Goal: Information Seeking & Learning: Learn about a topic

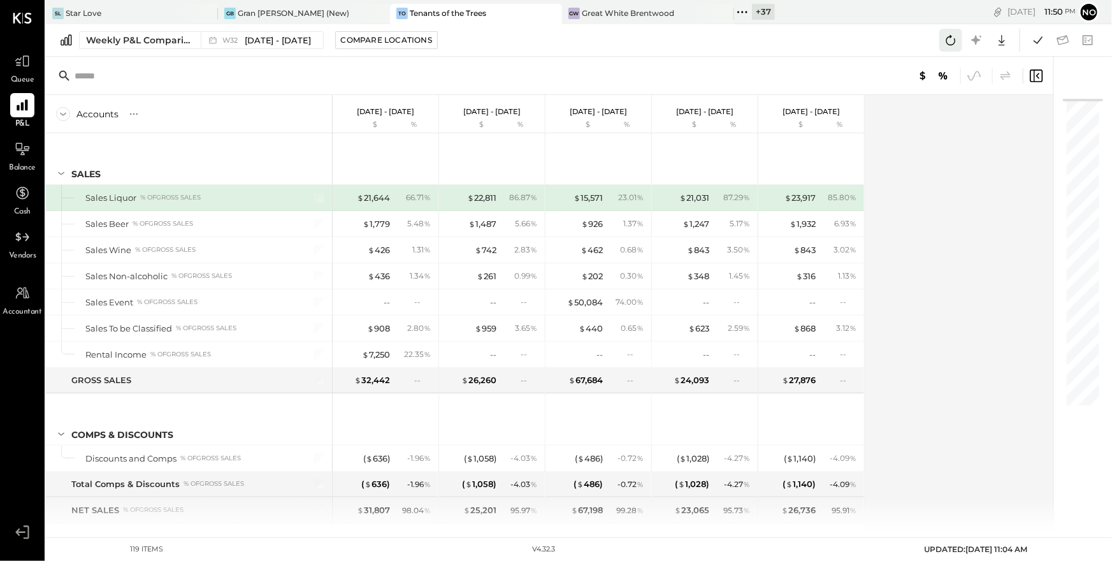
click at [949, 43] on icon at bounding box center [950, 40] width 17 height 17
click at [1033, 45] on icon at bounding box center [1038, 40] width 17 height 17
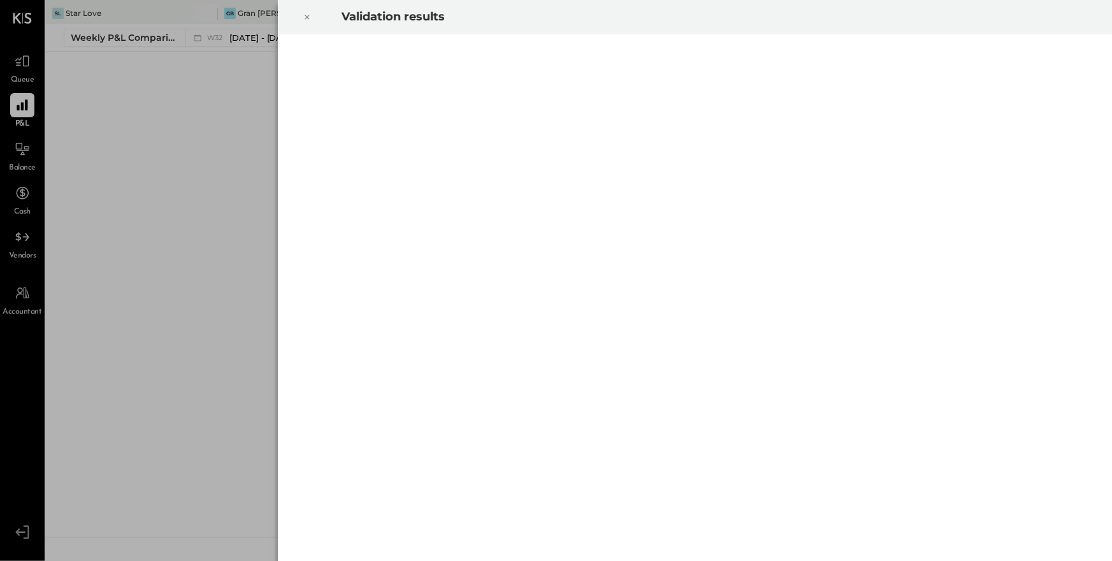
click at [310, 18] on icon at bounding box center [307, 17] width 8 height 15
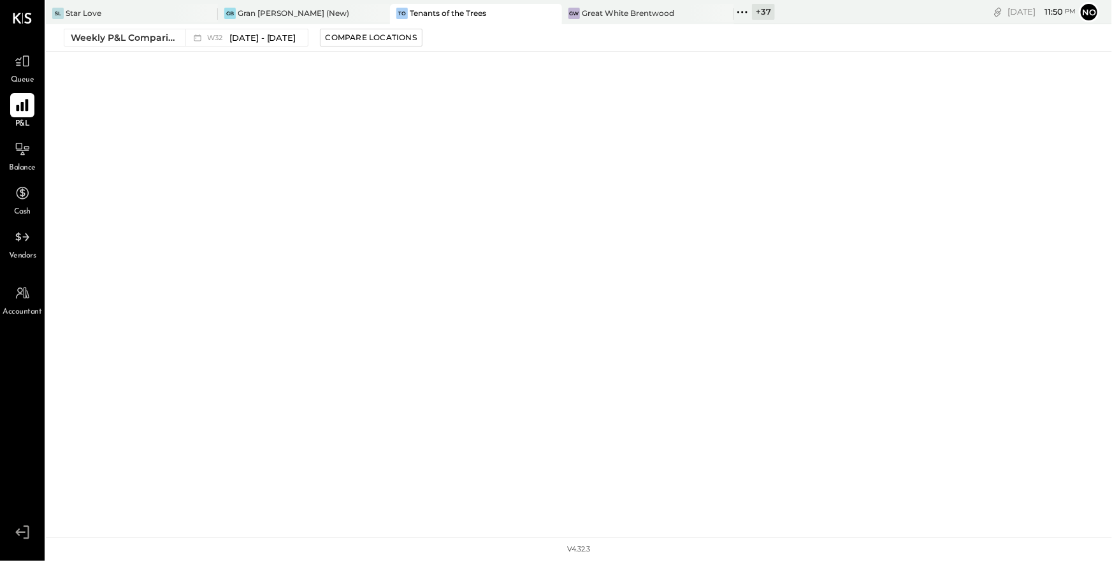
click at [22, 106] on icon at bounding box center [22, 105] width 12 height 12
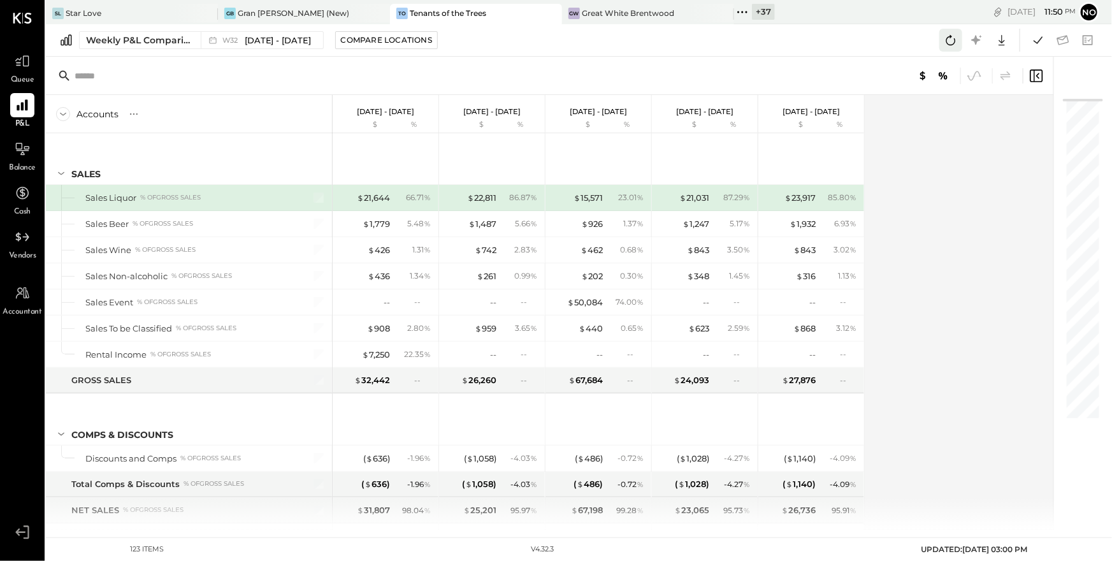
click at [957, 42] on icon at bounding box center [950, 40] width 17 height 17
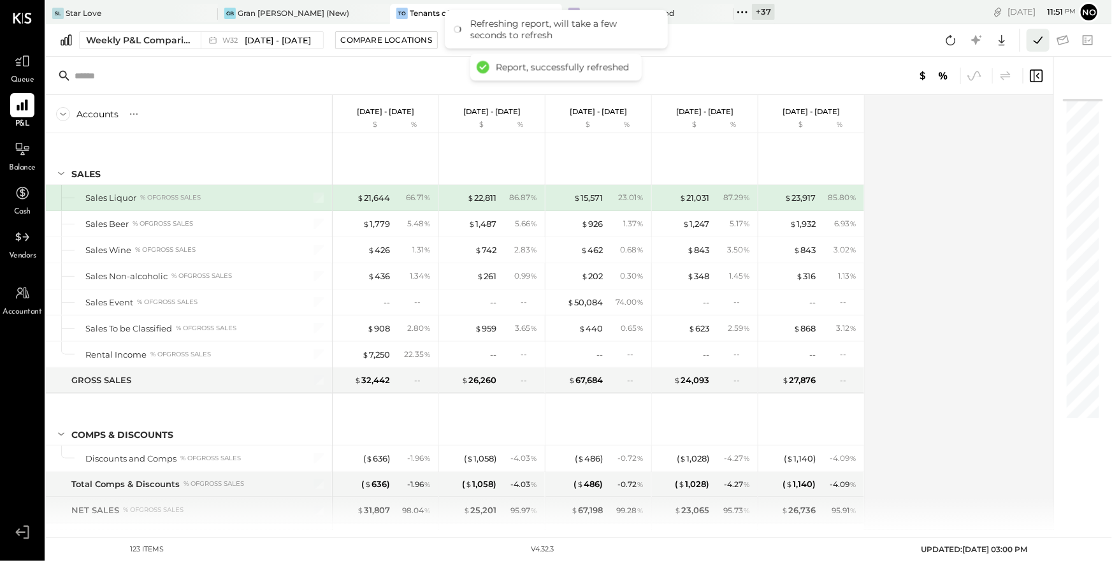
click at [1044, 42] on icon at bounding box center [1038, 40] width 17 height 17
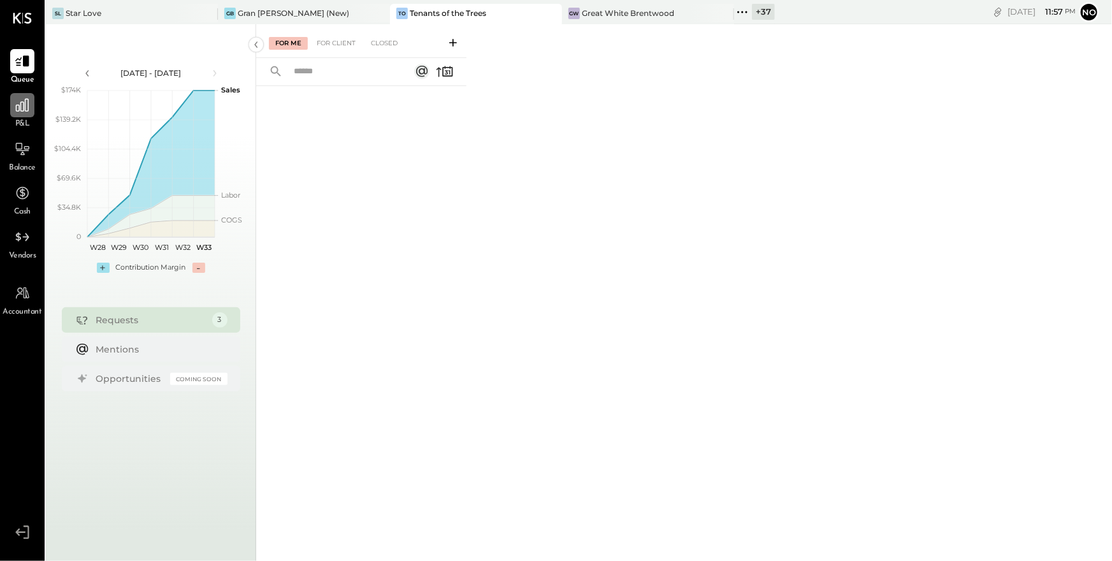
click at [17, 103] on icon at bounding box center [22, 105] width 17 height 17
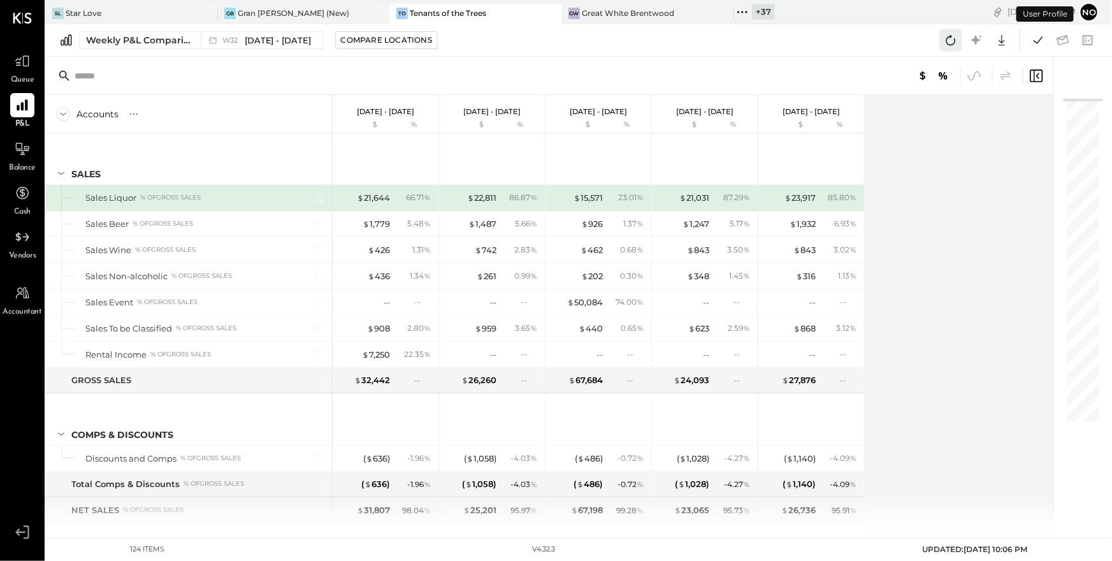
click at [944, 40] on icon at bounding box center [950, 40] width 17 height 17
click at [1036, 39] on icon at bounding box center [1038, 40] width 17 height 17
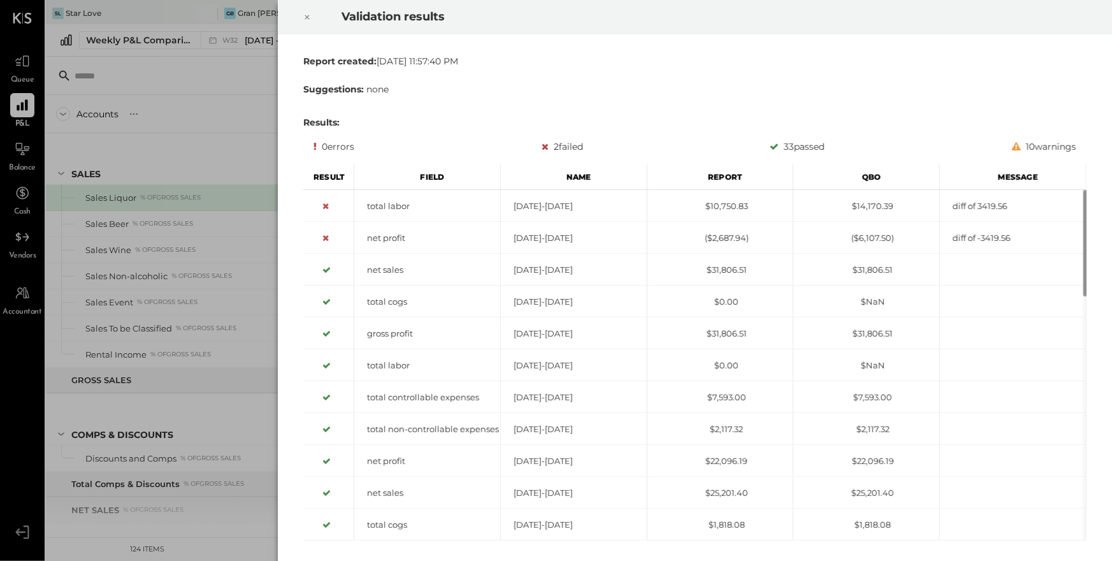
click at [309, 18] on icon at bounding box center [307, 17] width 8 height 15
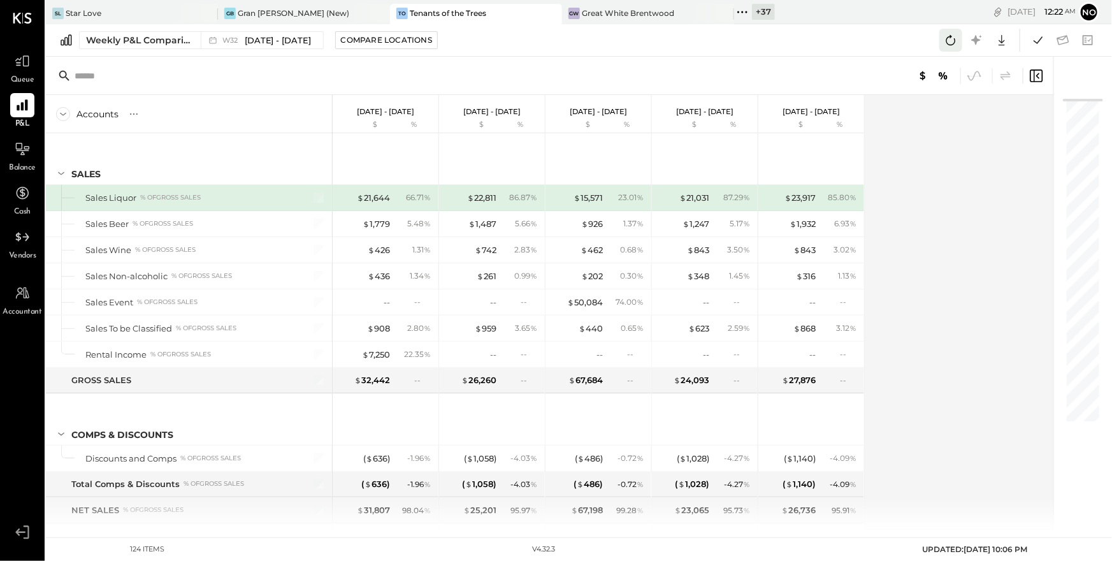
click at [950, 44] on icon at bounding box center [951, 40] width 10 height 10
click at [146, 44] on div "Weekly P&L Comparison" at bounding box center [139, 40] width 107 height 13
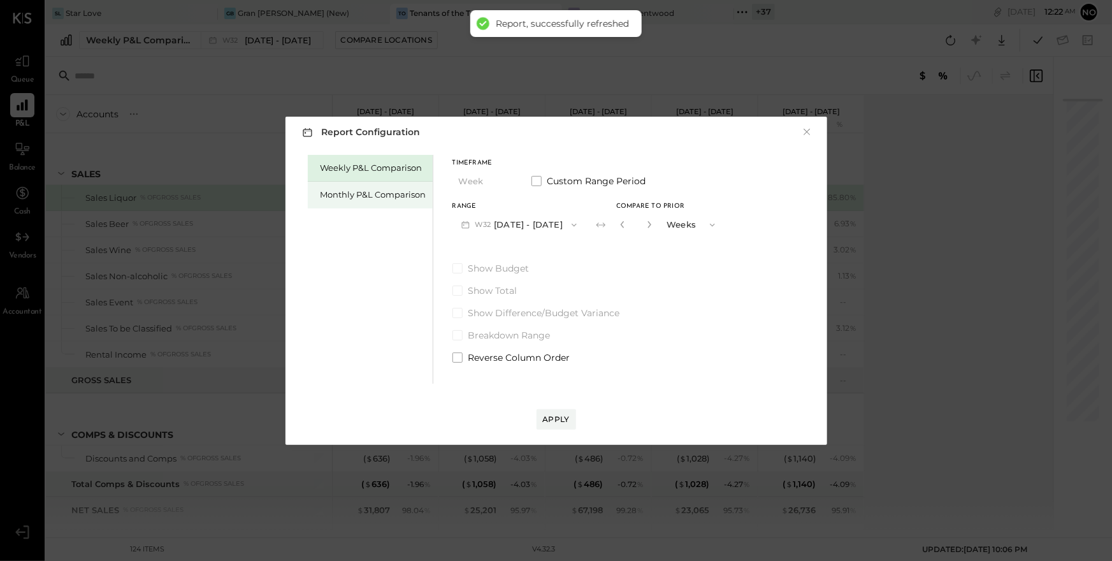
click at [371, 194] on div "Monthly P&L Comparison" at bounding box center [373, 195] width 106 height 12
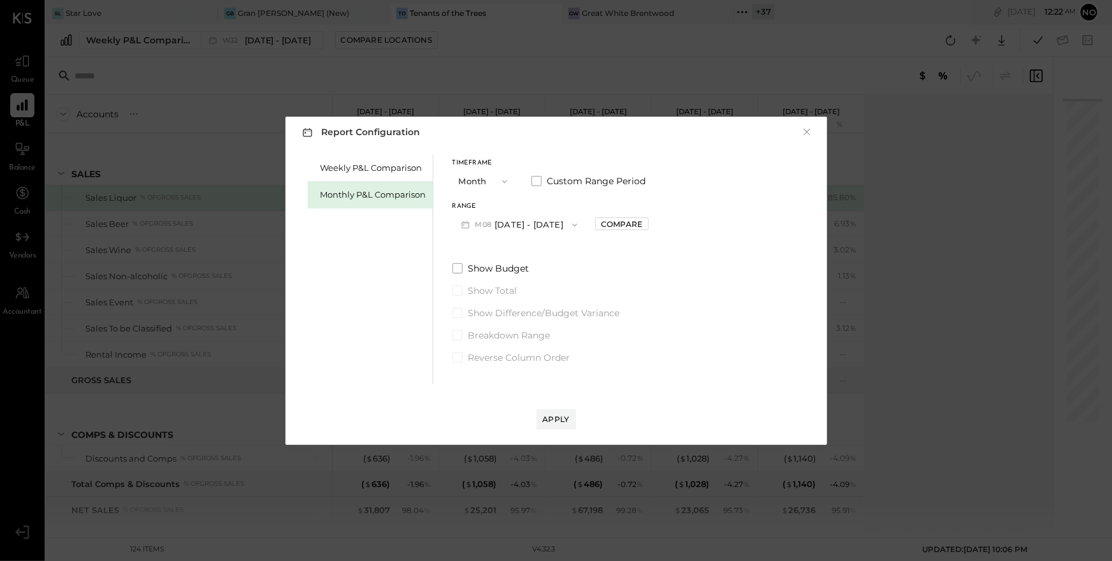
click at [556, 217] on button "M08 [DATE] - [DATE]" at bounding box center [519, 225] width 134 height 24
click at [533, 252] on span "[DATE] - [DATE]" at bounding box center [514, 252] width 61 height 11
click at [565, 420] on div "Apply" at bounding box center [556, 419] width 27 height 11
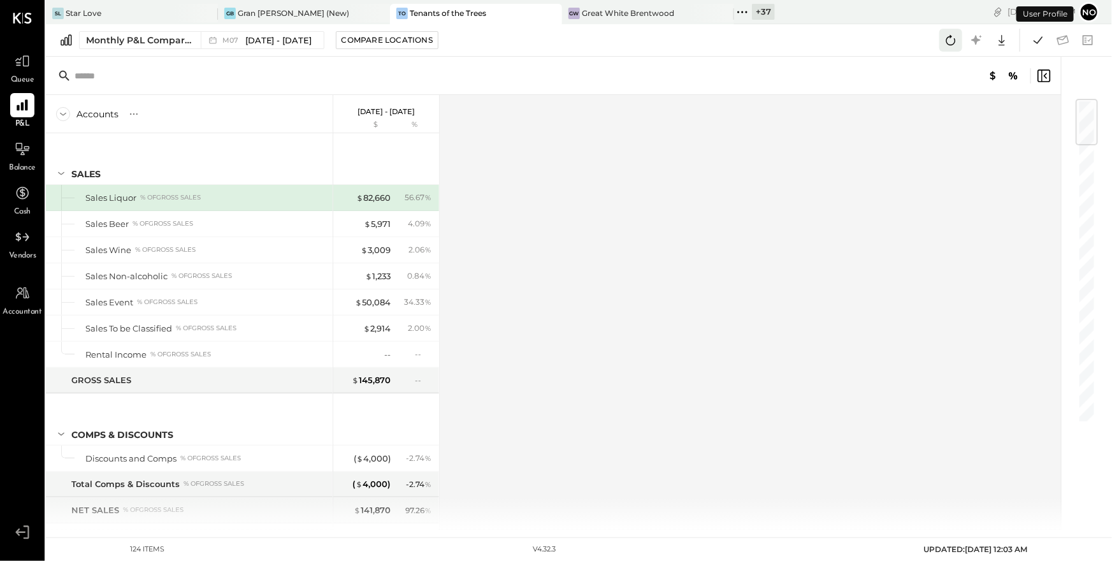
click at [954, 42] on icon at bounding box center [950, 40] width 17 height 17
click at [1039, 42] on icon at bounding box center [1038, 40] width 17 height 17
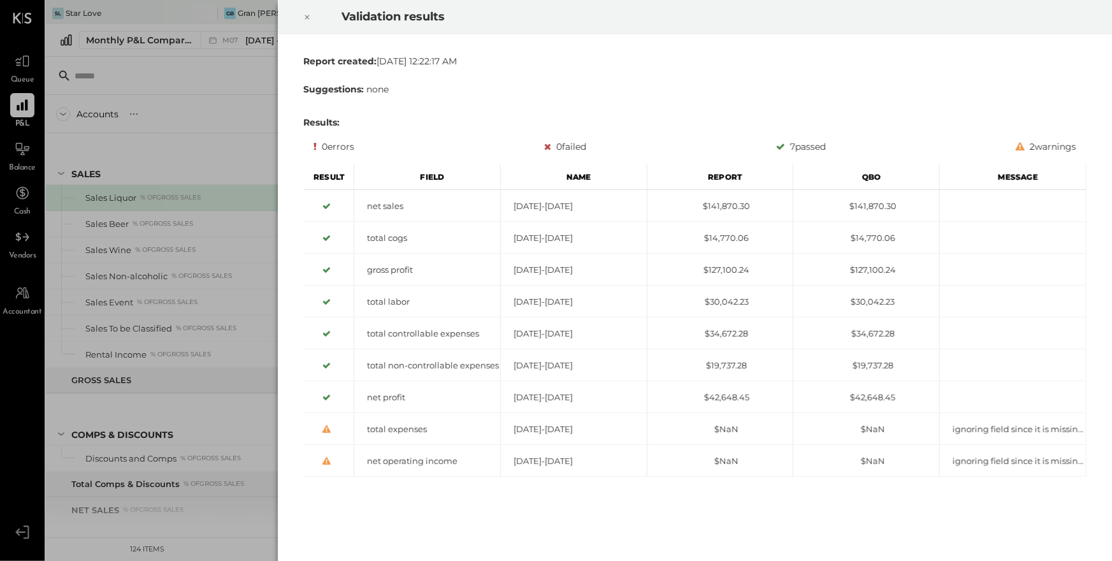
click at [310, 17] on icon at bounding box center [307, 17] width 8 height 15
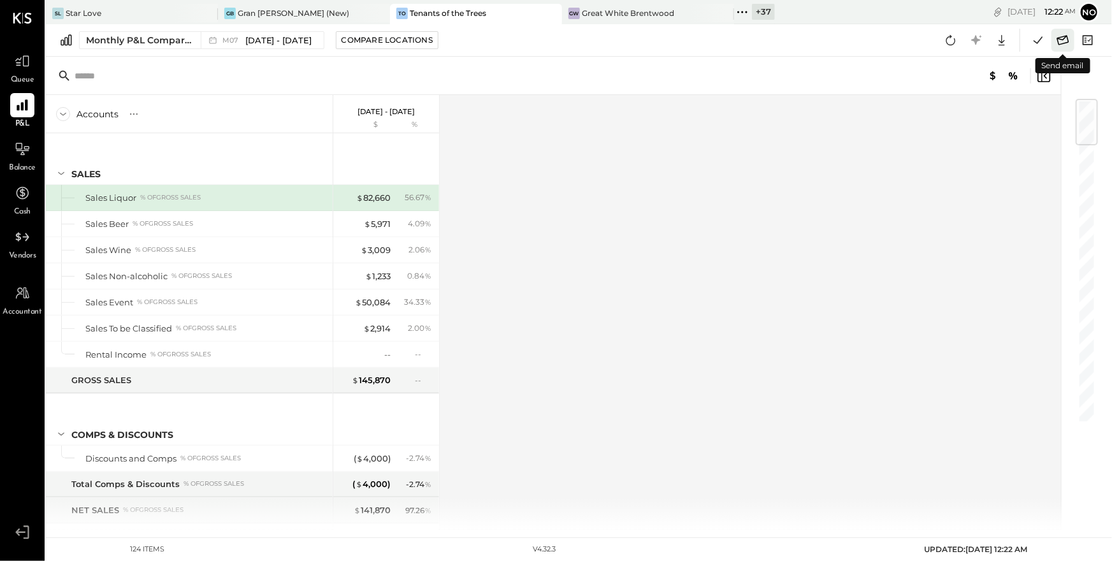
click at [1065, 40] on icon at bounding box center [1062, 40] width 17 height 17
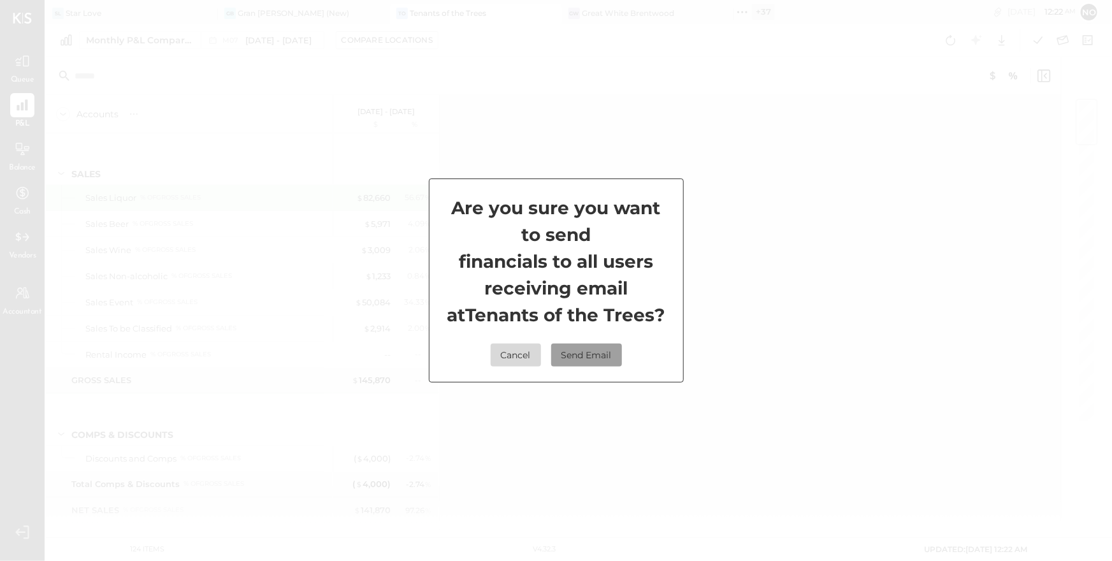
click at [590, 353] on button "Send Email" at bounding box center [586, 354] width 71 height 23
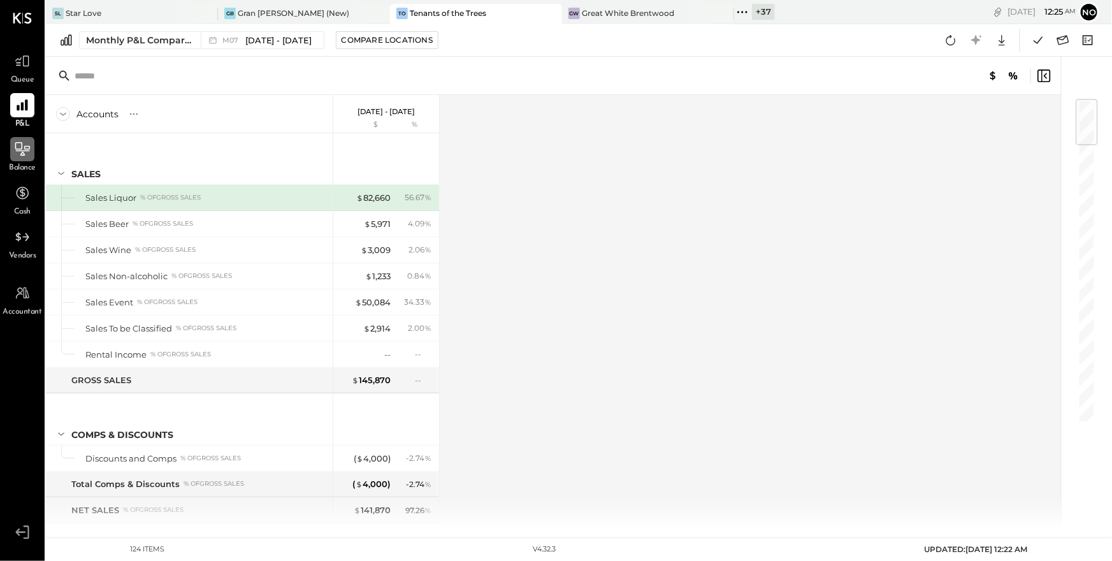
click at [22, 148] on icon at bounding box center [22, 149] width 17 height 17
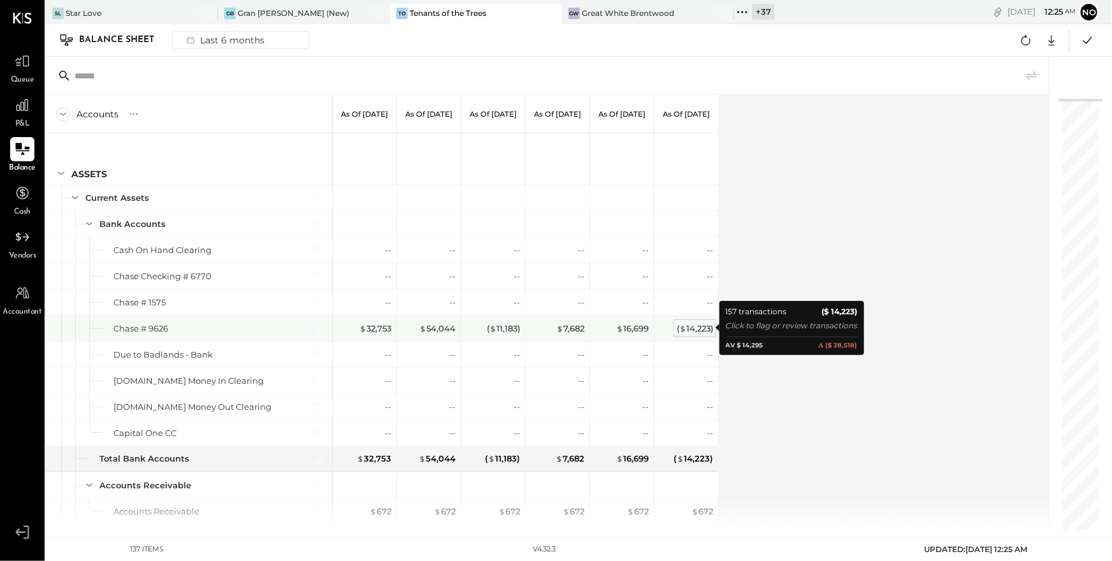
click at [692, 329] on div "( $ 14,223 )" at bounding box center [695, 328] width 36 height 12
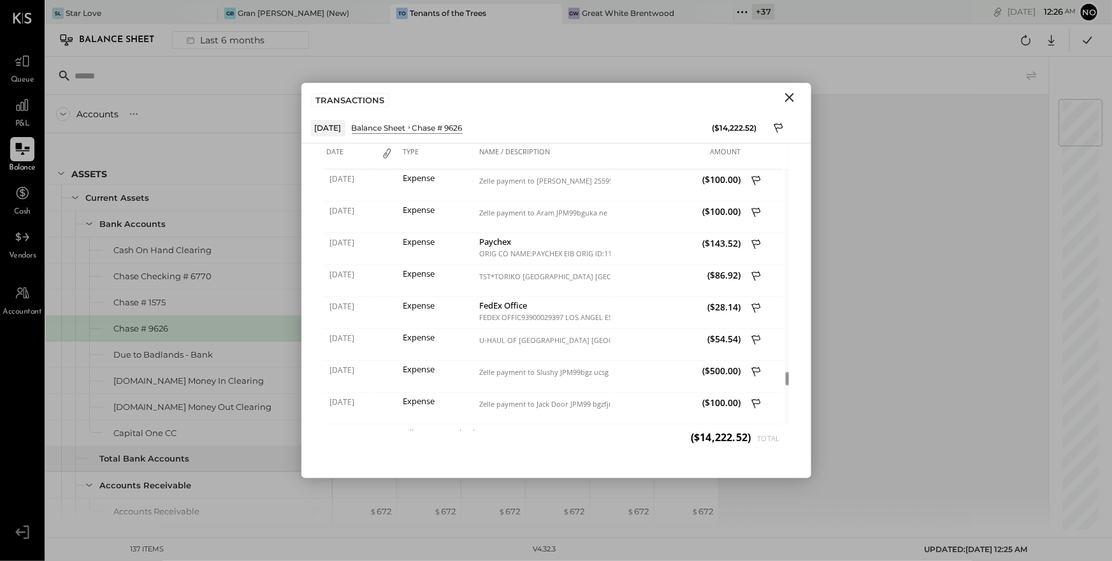
click at [788, 97] on icon "Close" at bounding box center [789, 97] width 9 height 9
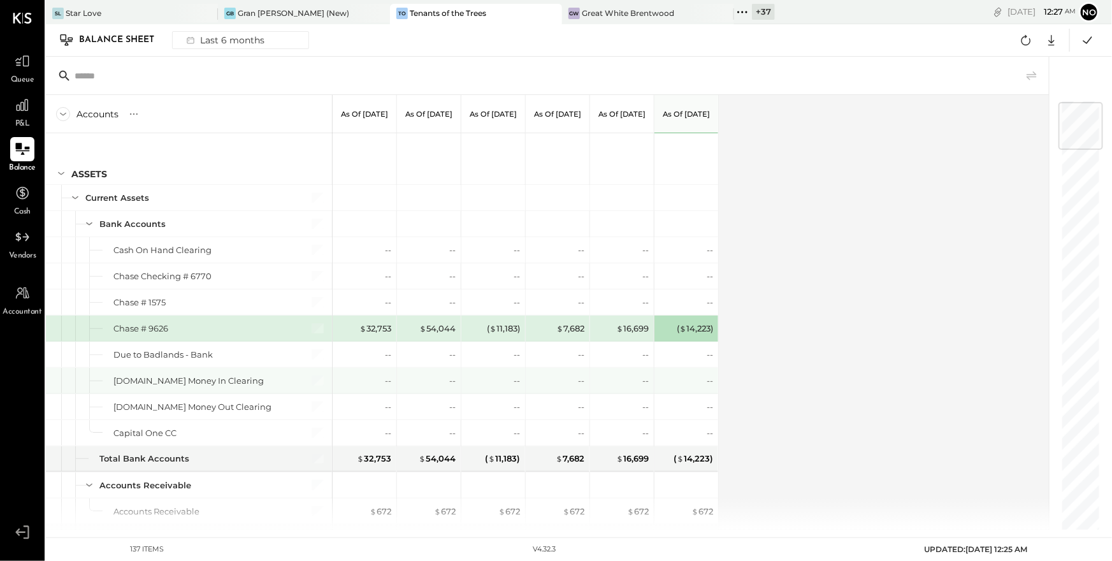
scroll to position [26, 0]
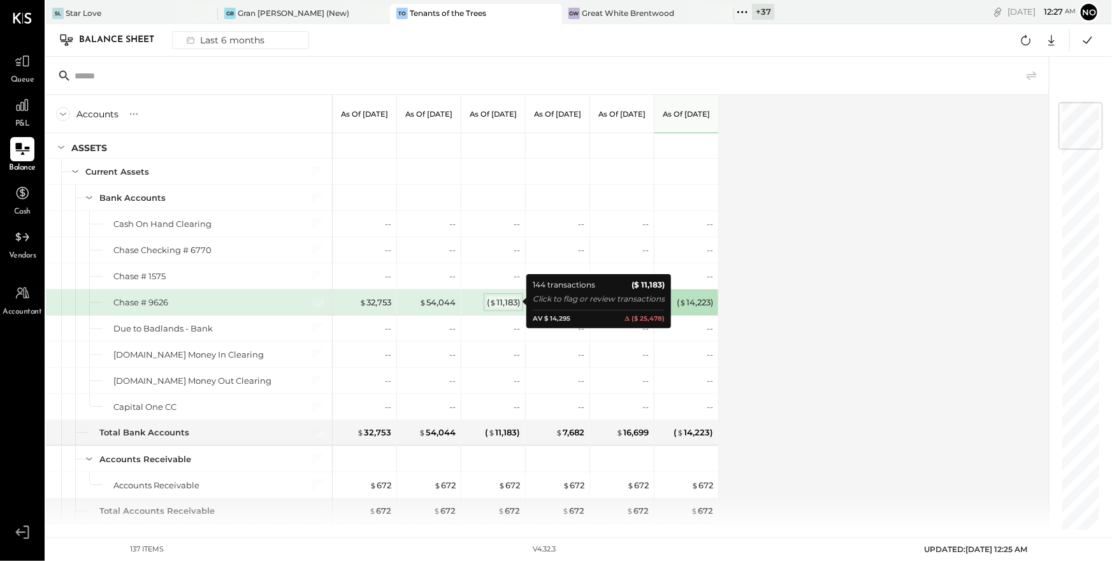
click at [503, 303] on div "( $ 11,183 )" at bounding box center [503, 302] width 33 height 12
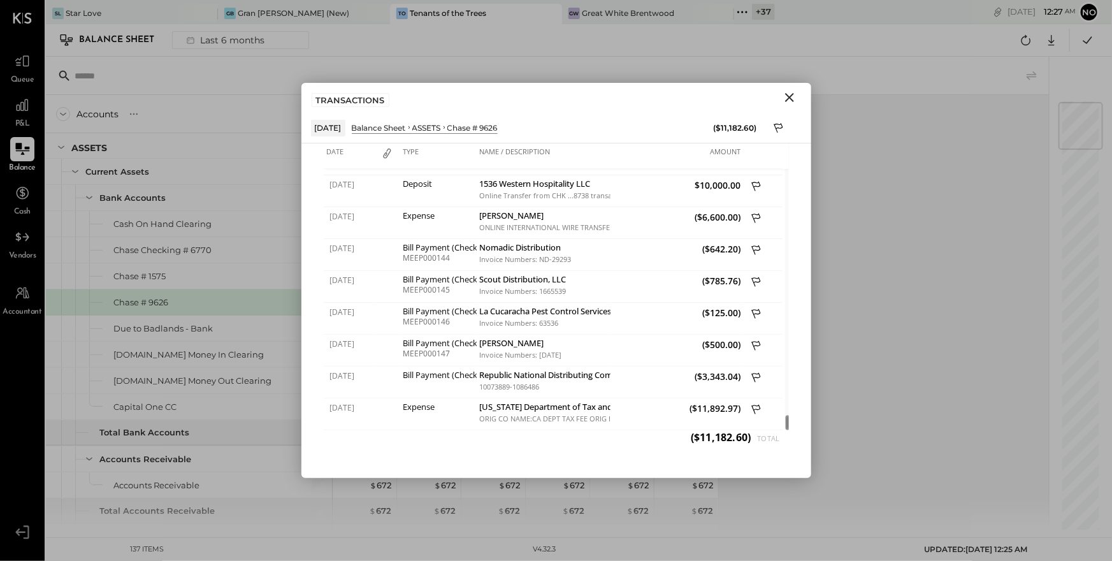
drag, startPoint x: 781, startPoint y: 217, endPoint x: 790, endPoint y: 438, distance: 220.7
click at [790, 438] on div "Date Type Name / Description Amount [DATE] Beginning Balance $54,044.15 [DATE] …" at bounding box center [556, 310] width 510 height 335
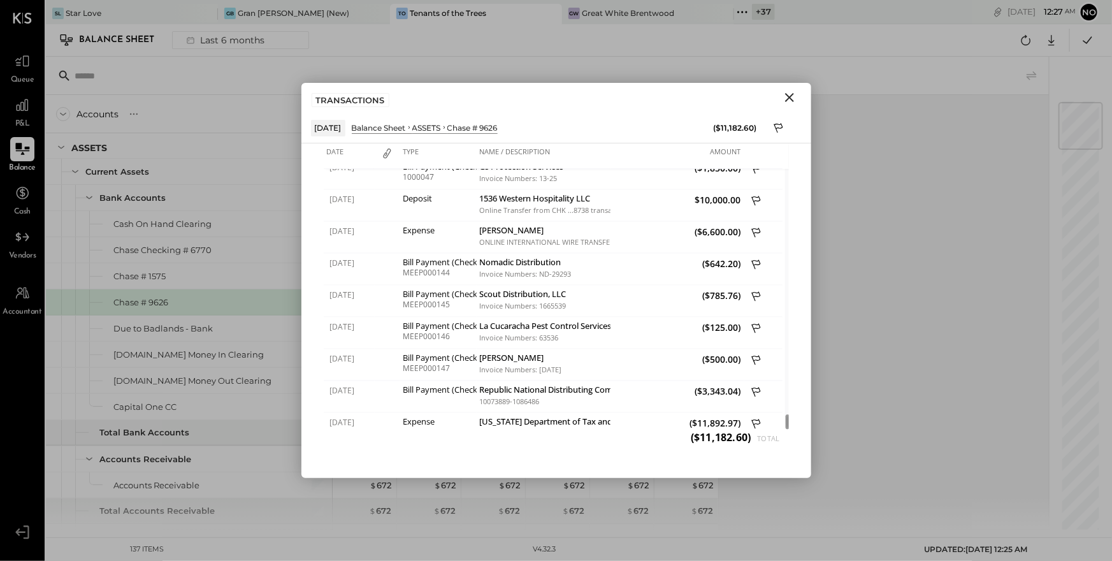
click at [792, 99] on icon "Close" at bounding box center [789, 97] width 9 height 9
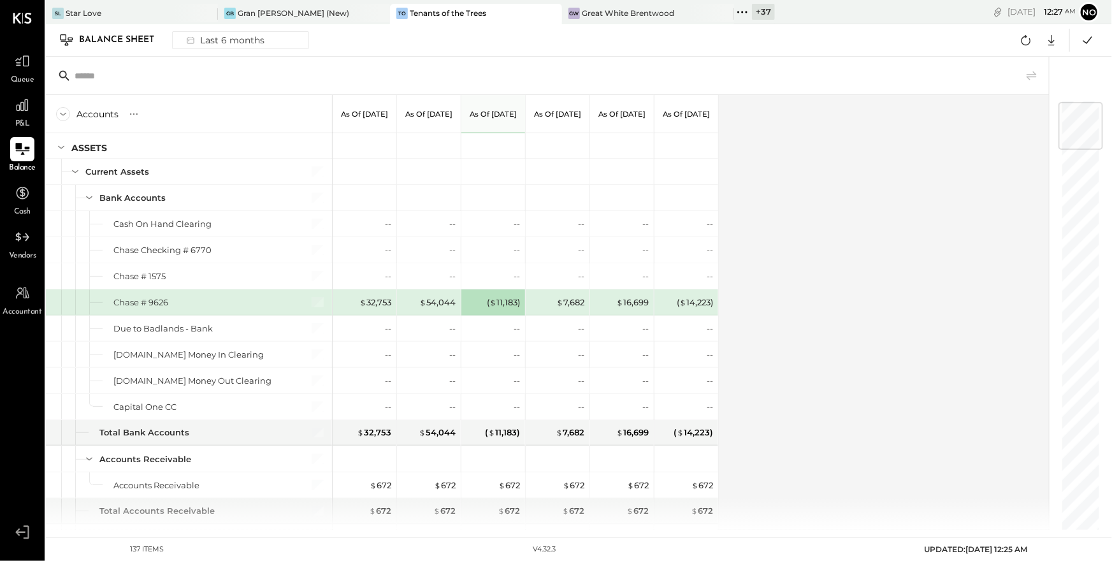
click at [734, 10] on icon at bounding box center [742, 12] width 17 height 17
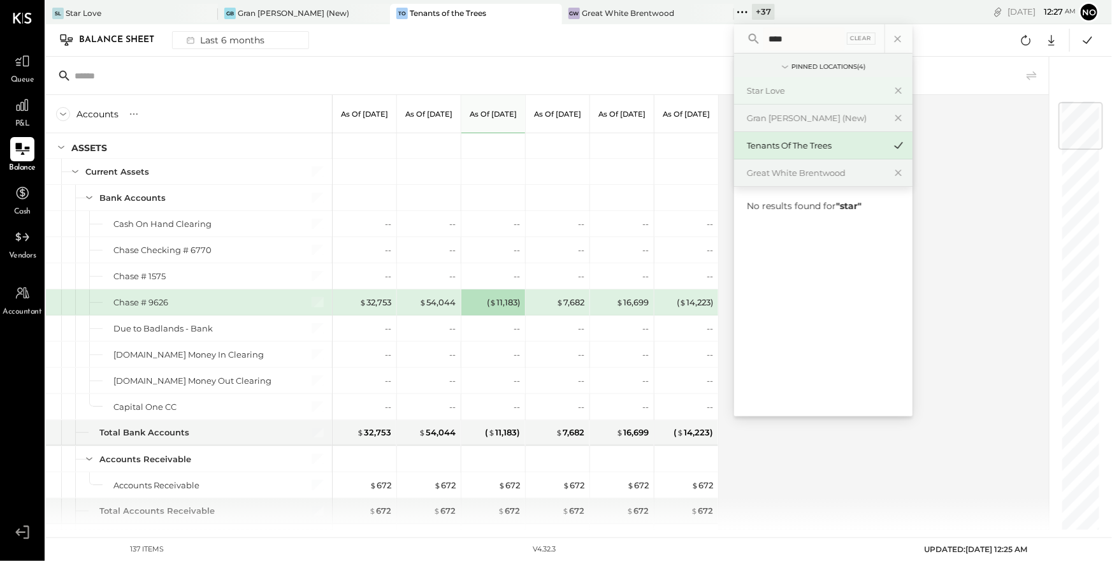
type input "****"
click at [750, 89] on div "Star Love" at bounding box center [816, 91] width 138 height 12
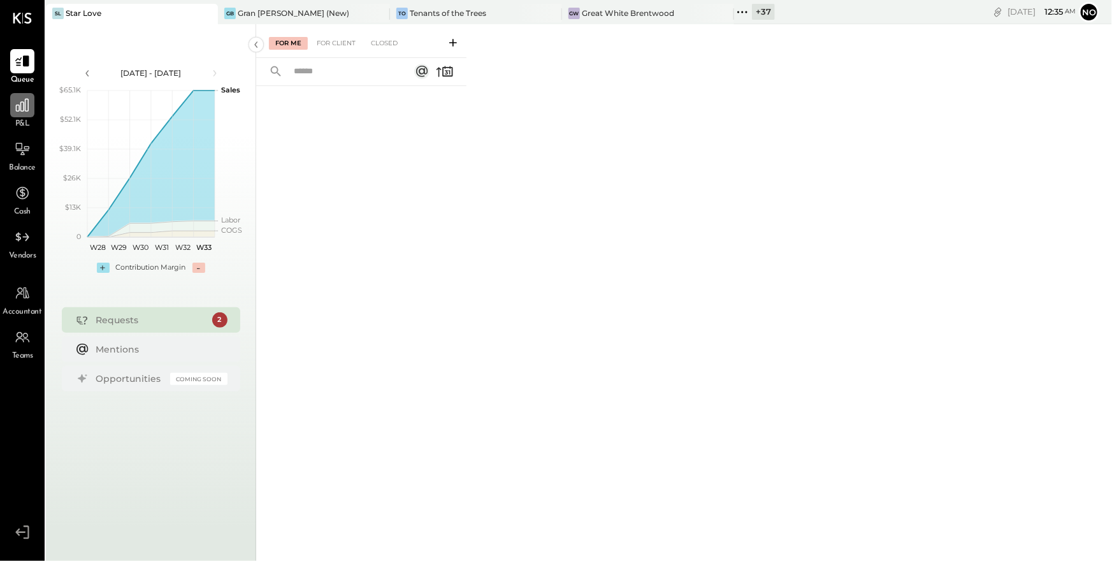
click at [18, 115] on div at bounding box center [22, 105] width 24 height 24
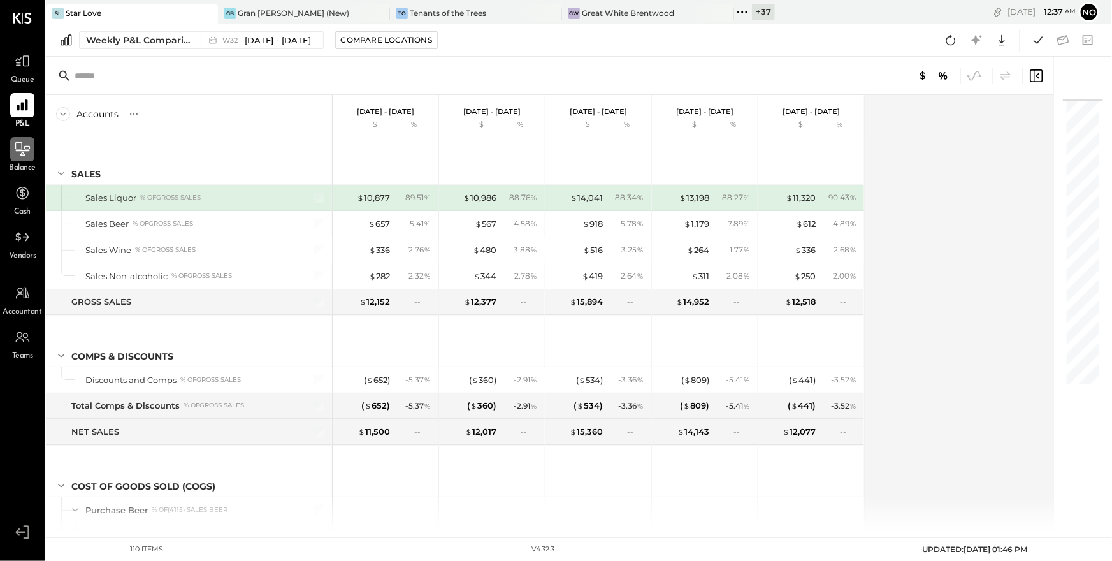
click at [25, 145] on icon at bounding box center [22, 149] width 17 height 17
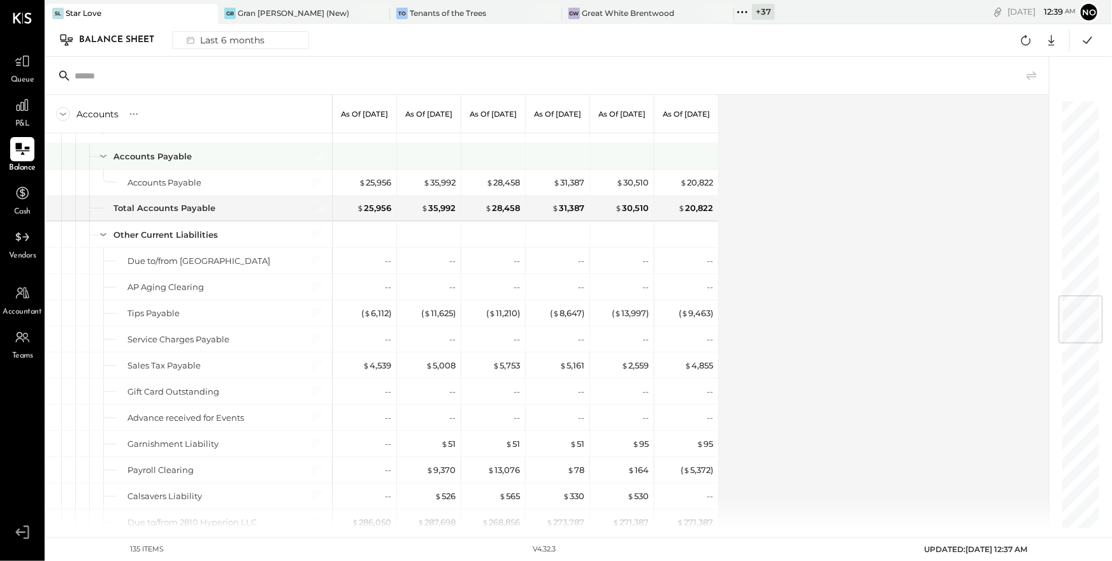
scroll to position [1825, 0]
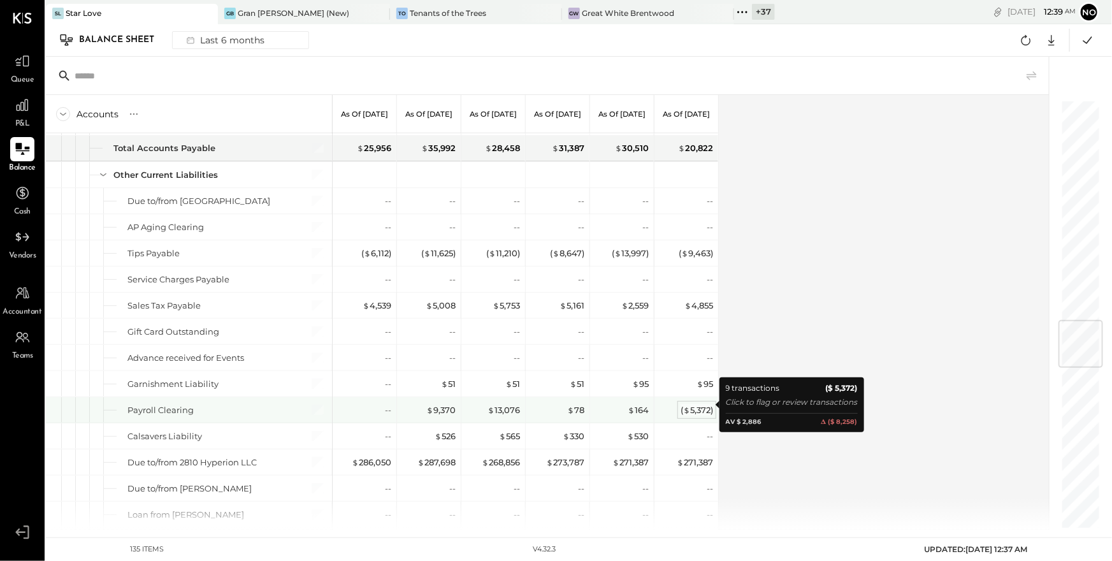
click at [693, 404] on div "( $ 5,372 )" at bounding box center [696, 410] width 32 height 12
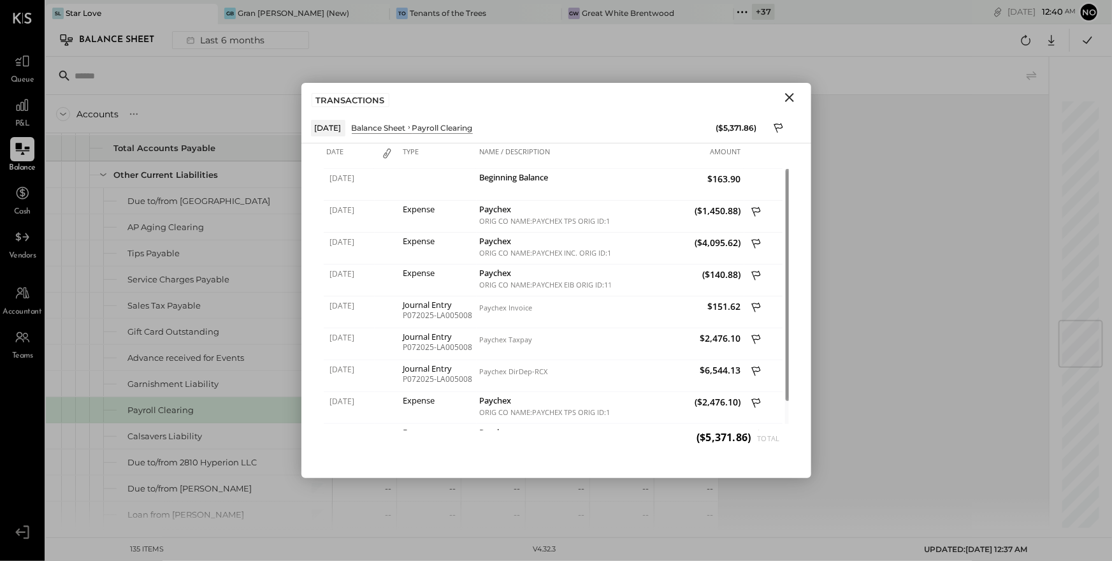
click at [792, 96] on icon "Close" at bounding box center [789, 97] width 15 height 15
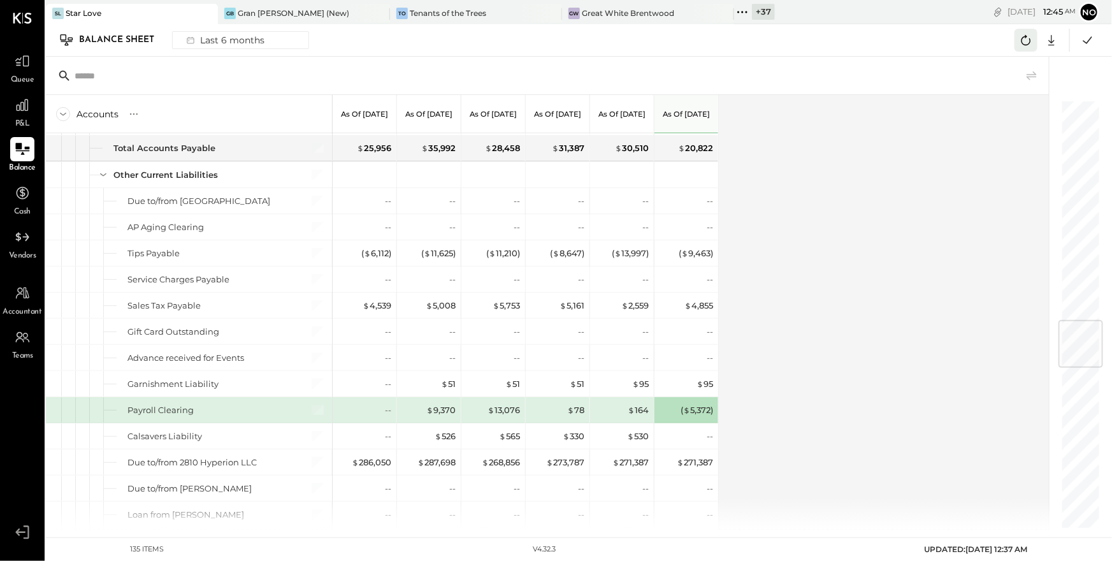
click at [1027, 44] on icon at bounding box center [1026, 40] width 10 height 10
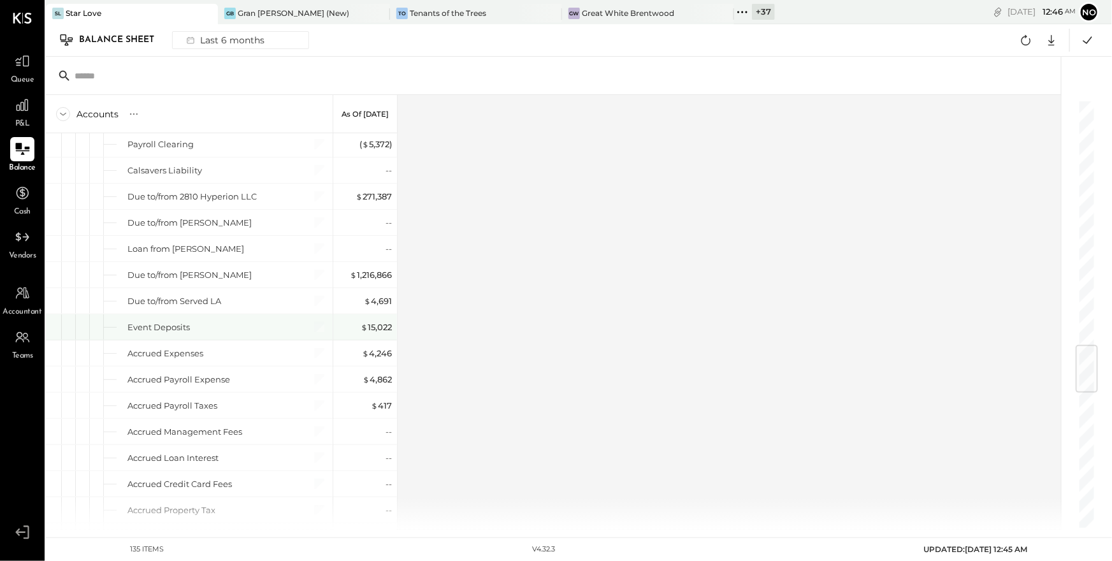
scroll to position [2032, 0]
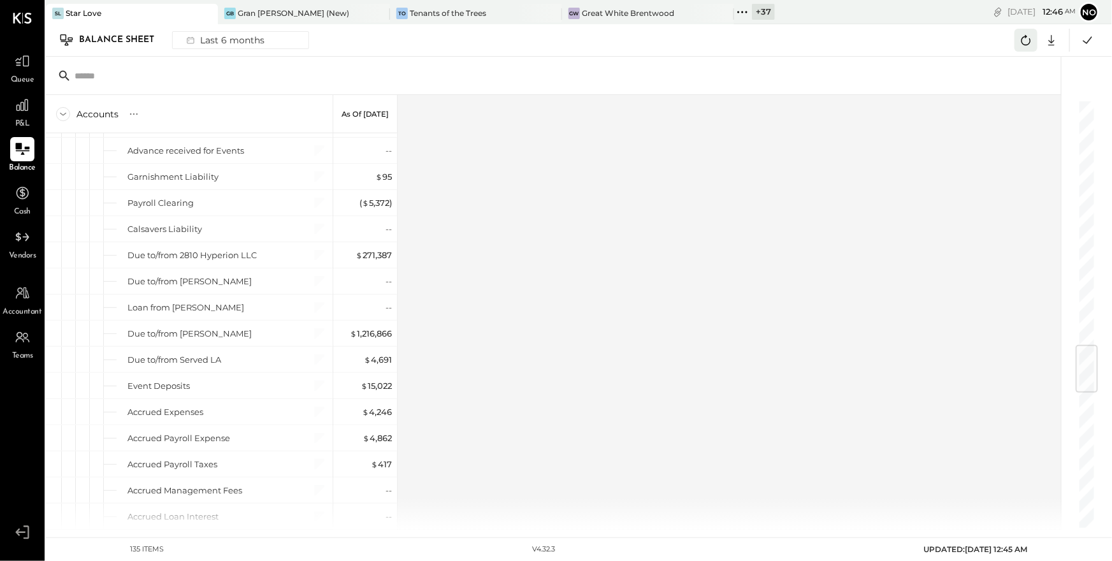
click at [1032, 43] on icon at bounding box center [1026, 40] width 17 height 17
click at [249, 41] on div "Last 6 months" at bounding box center [224, 40] width 90 height 17
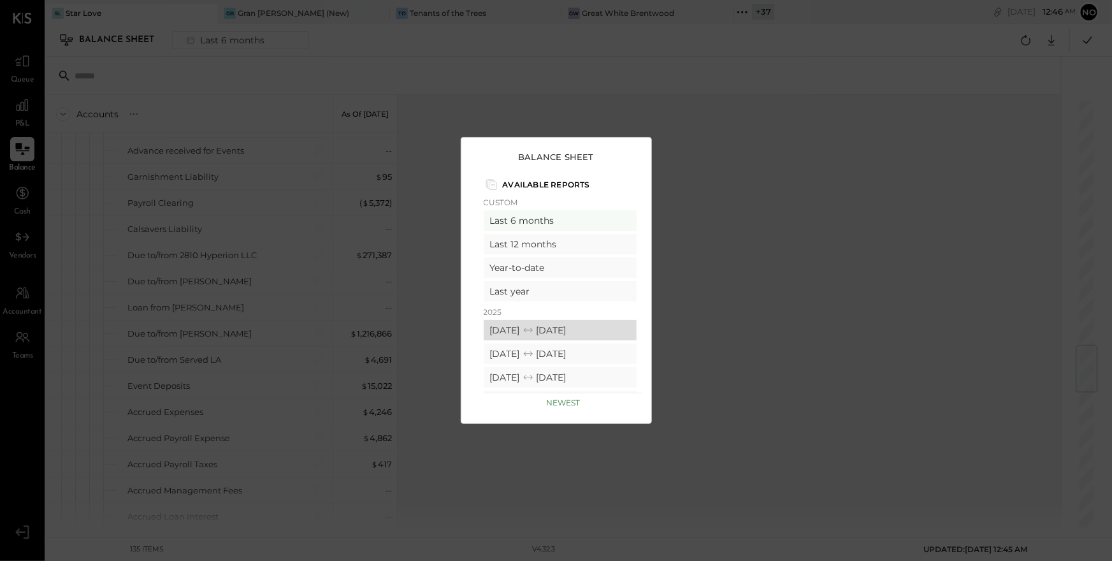
click at [587, 327] on div "[DATE] [DATE]" at bounding box center [560, 330] width 153 height 20
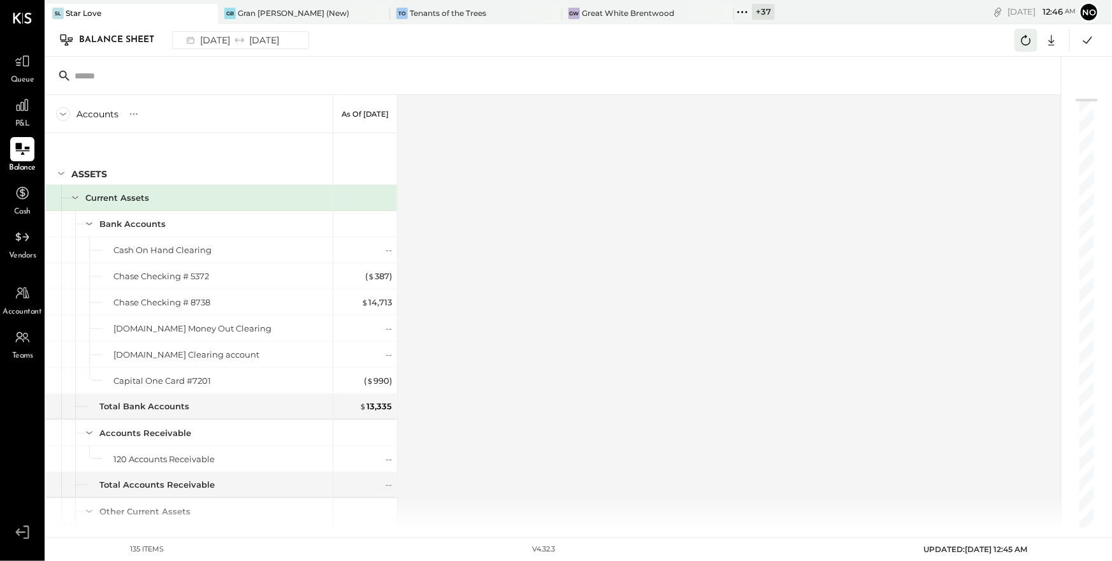
click at [1022, 40] on icon at bounding box center [1026, 40] width 10 height 10
click at [447, 15] on div "Tenants of the Trees" at bounding box center [448, 13] width 76 height 11
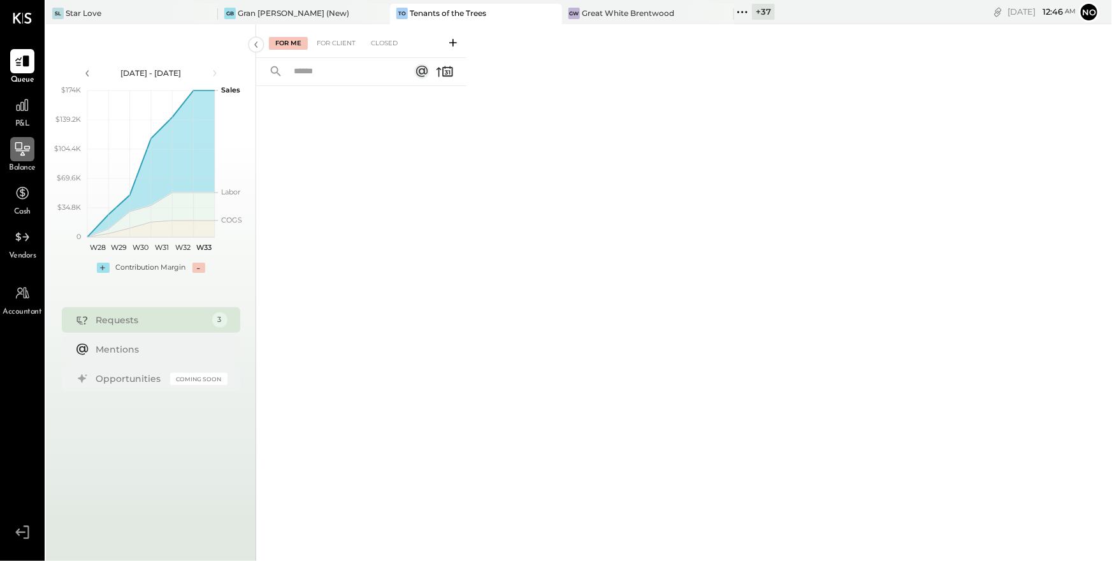
click at [22, 158] on div at bounding box center [22, 149] width 24 height 24
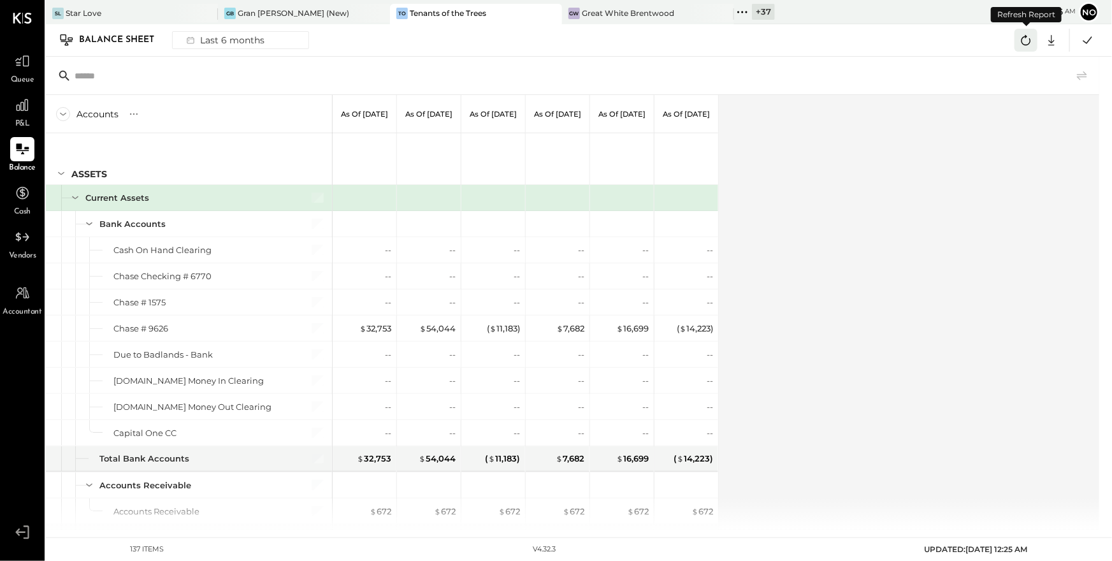
click at [1028, 41] on icon at bounding box center [1026, 40] width 17 height 17
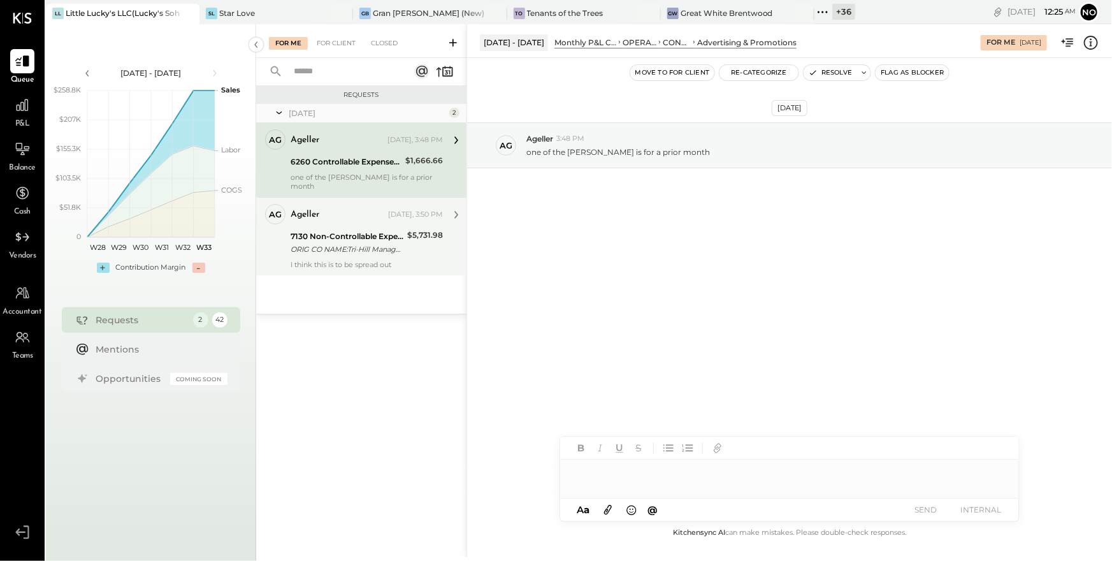
click at [385, 230] on div "7130 Non-Controllable Expenses:Property Expenses:Utility, Gas" at bounding box center [347, 236] width 113 height 13
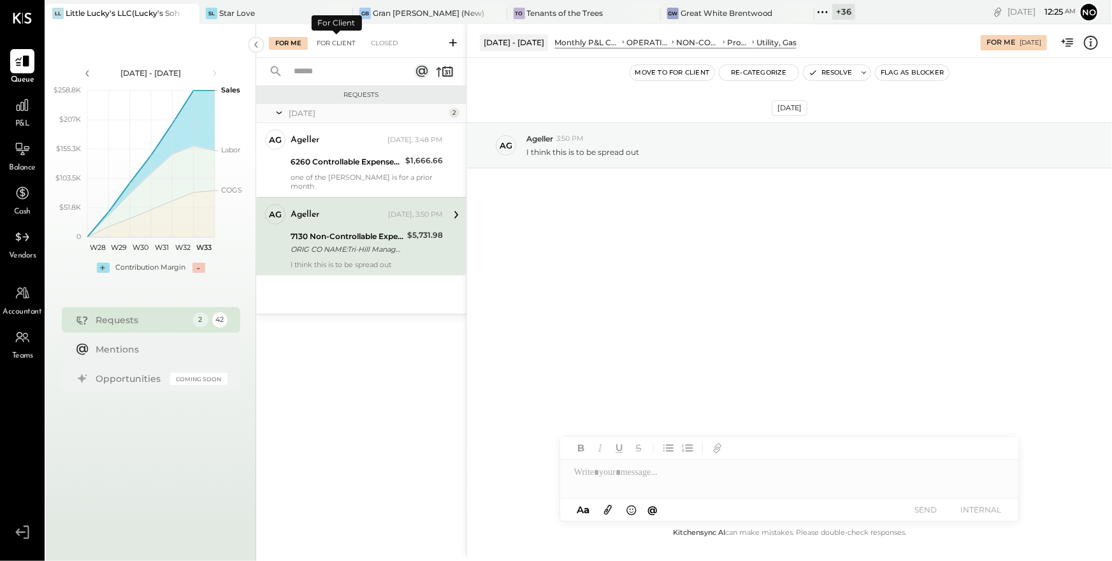
click at [331, 43] on div "For Client" at bounding box center [336, 43] width 52 height 13
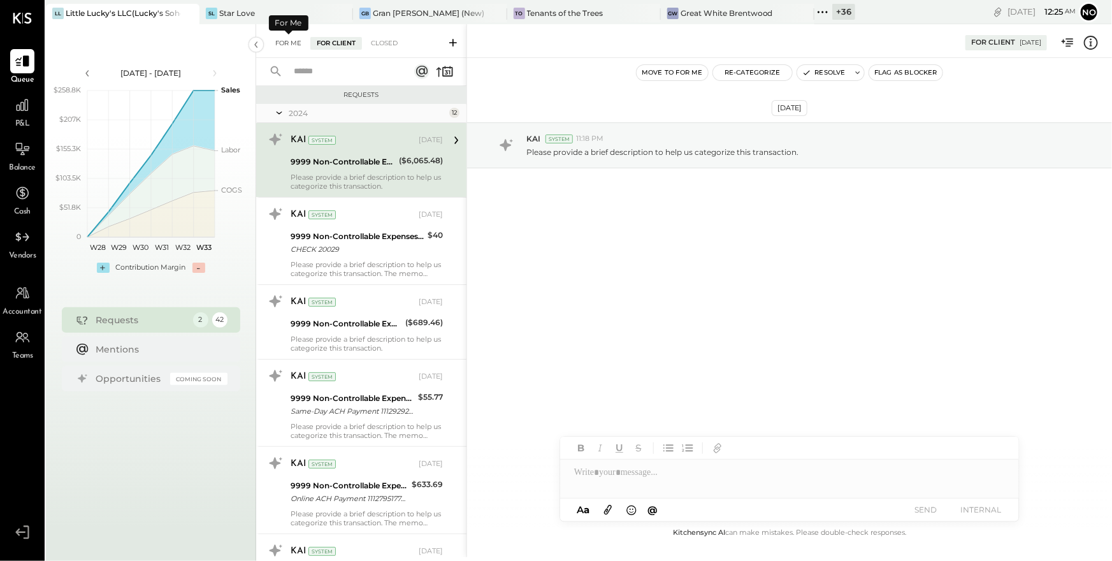
click at [278, 44] on div "For Me" at bounding box center [288, 43] width 39 height 13
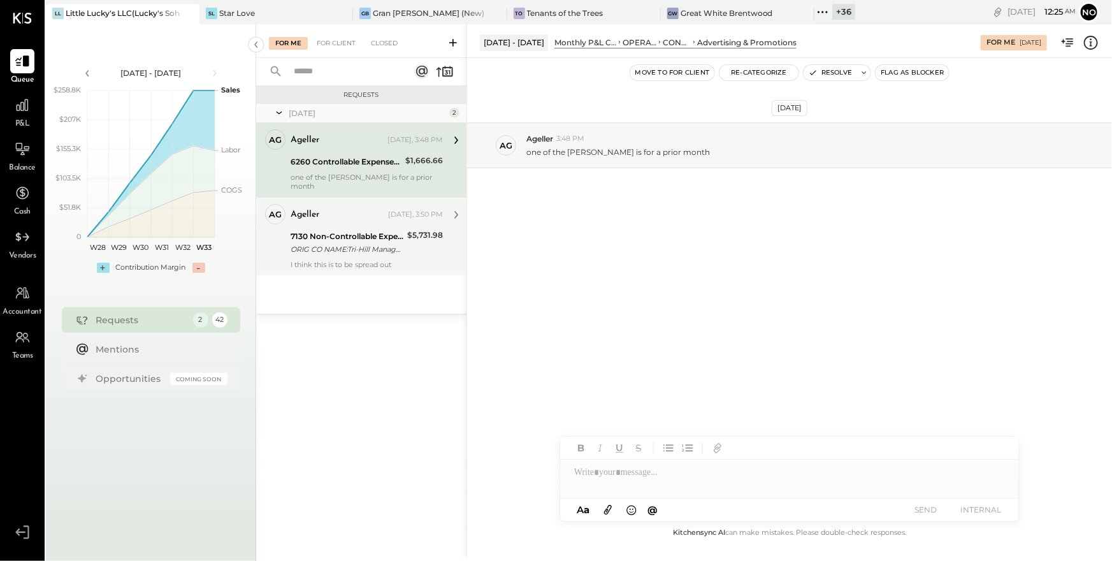
click at [363, 230] on div "7130 Non-Controllable Expenses:Property Expenses:Utility, Gas" at bounding box center [347, 236] width 113 height 13
